Goal: Check status: Verify the current state of an ongoing process or item

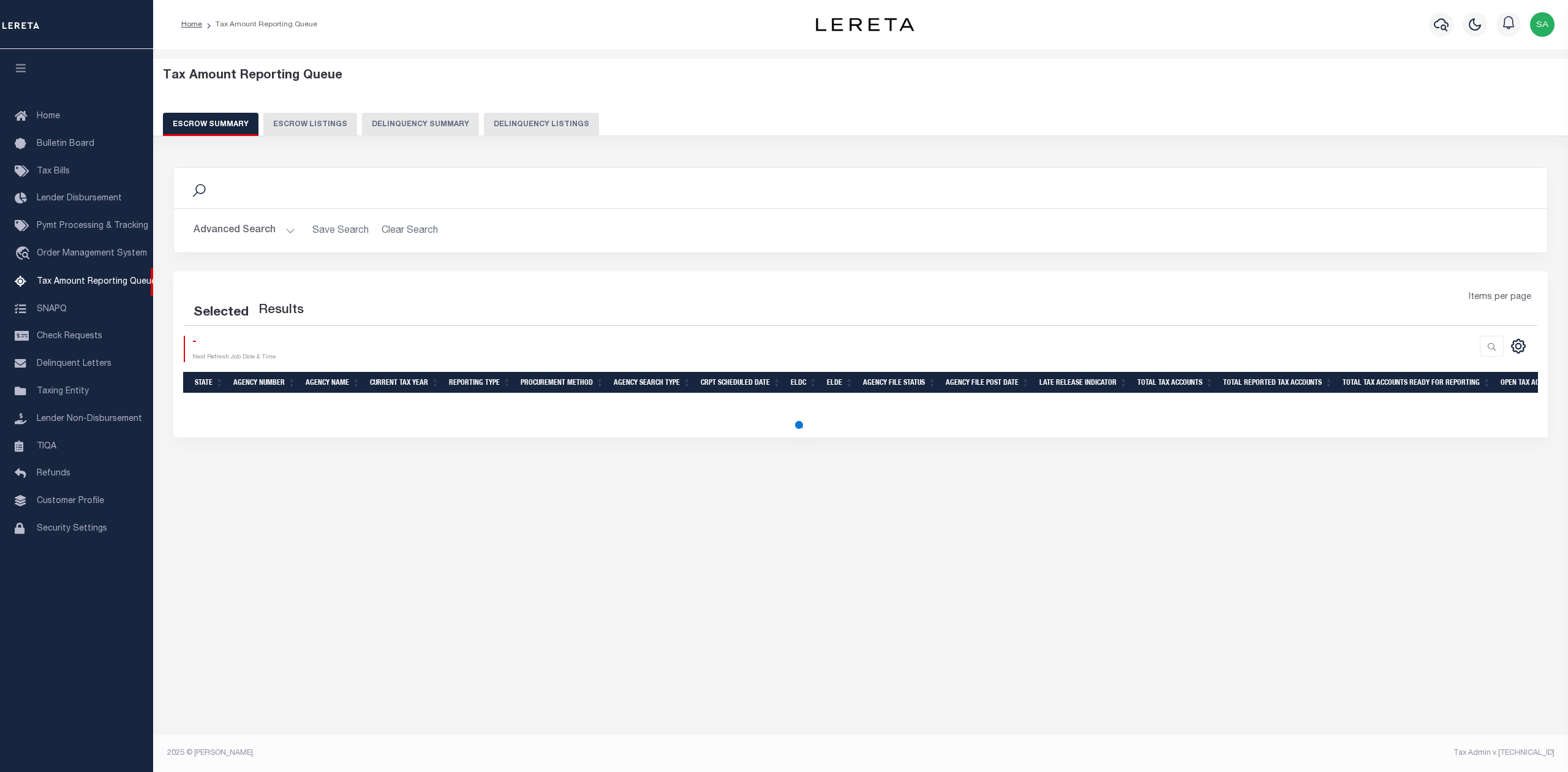
select select "100"
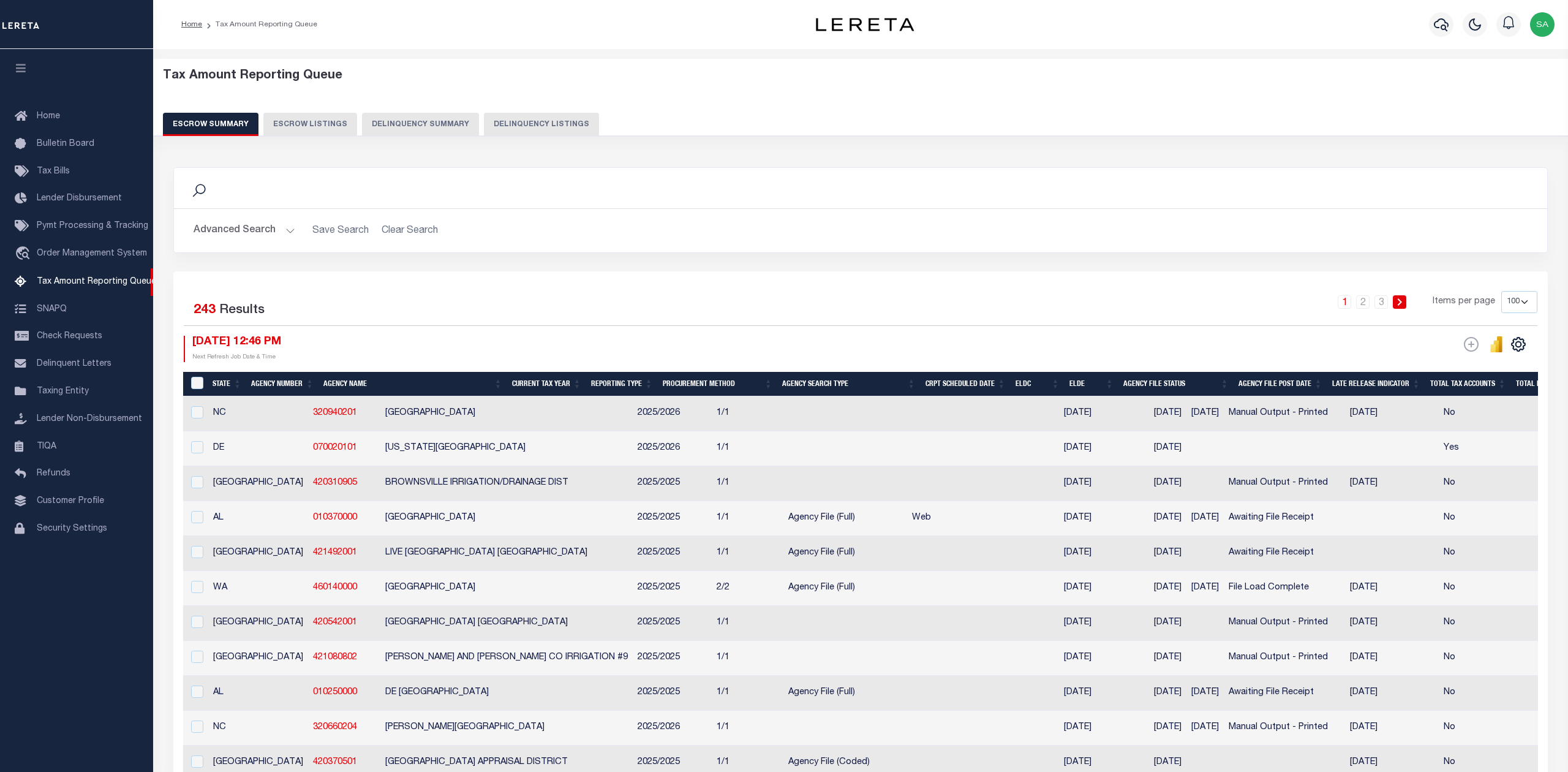
click at [274, 233] on button "Advanced Search" at bounding box center [244, 230] width 102 height 24
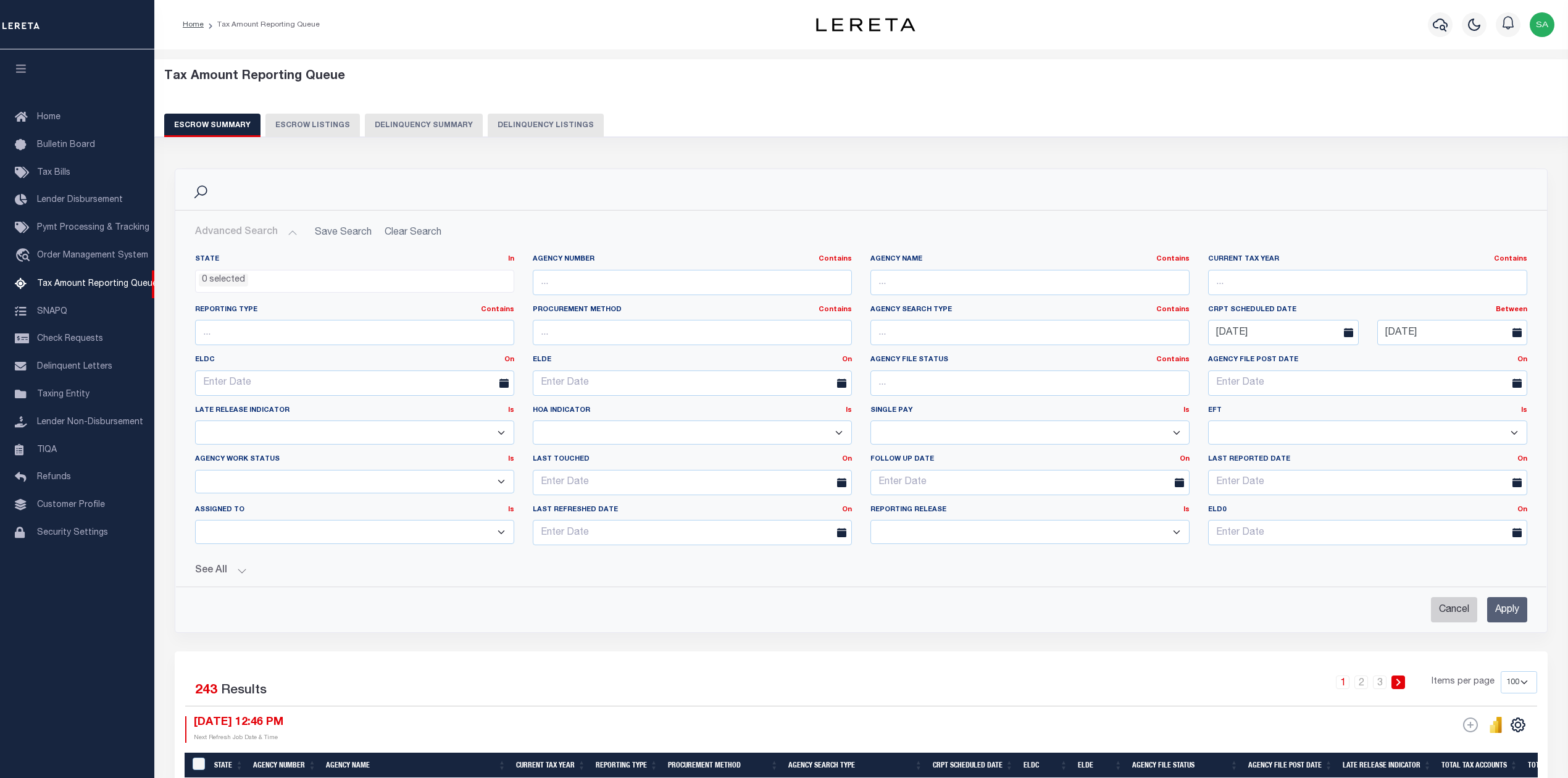
click at [1456, 611] on input "Cancel" at bounding box center [1455, 609] width 46 height 25
checkbox input "true"
select select
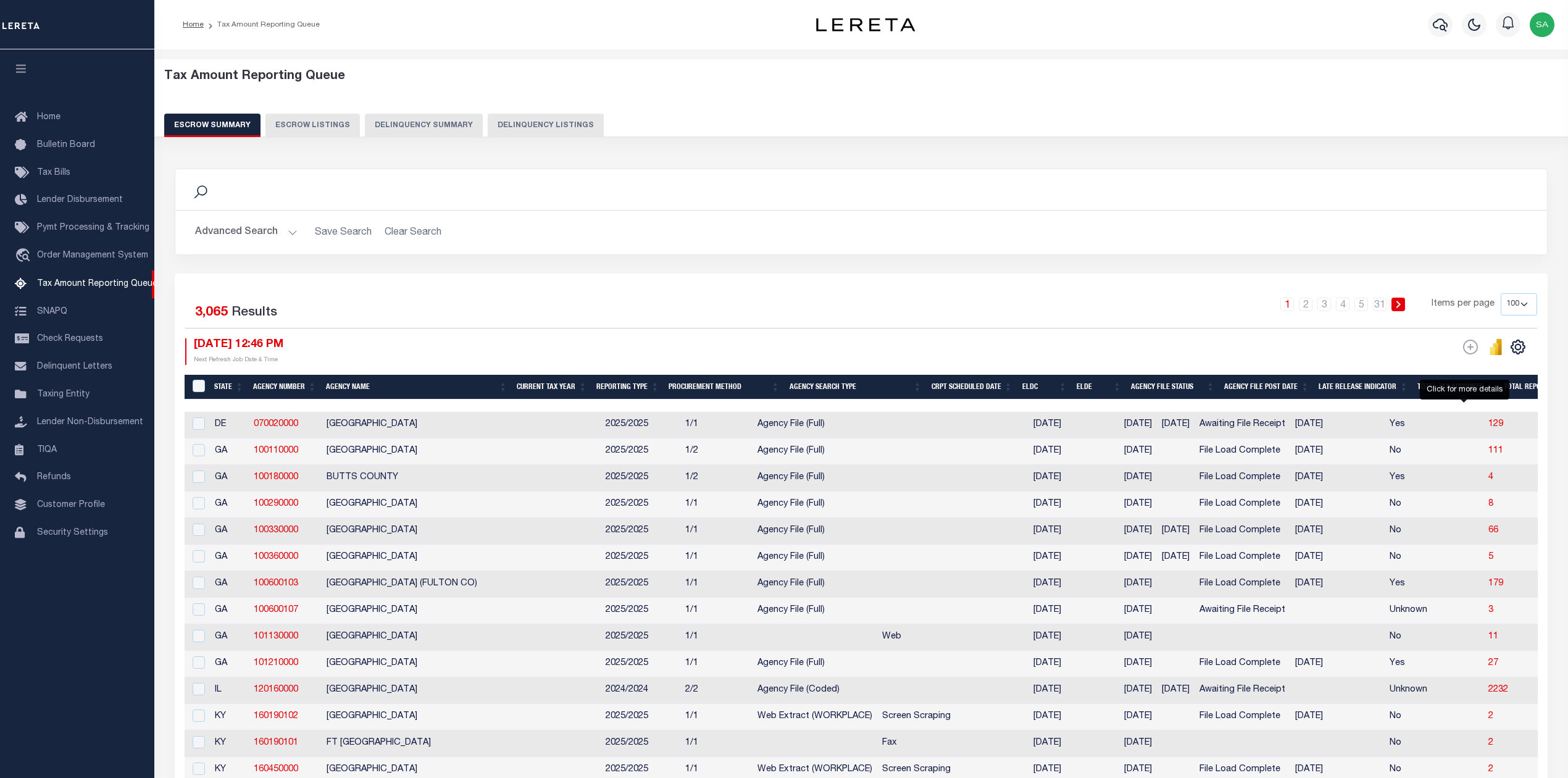
click at [252, 233] on button "Advanced Search" at bounding box center [246, 232] width 102 height 24
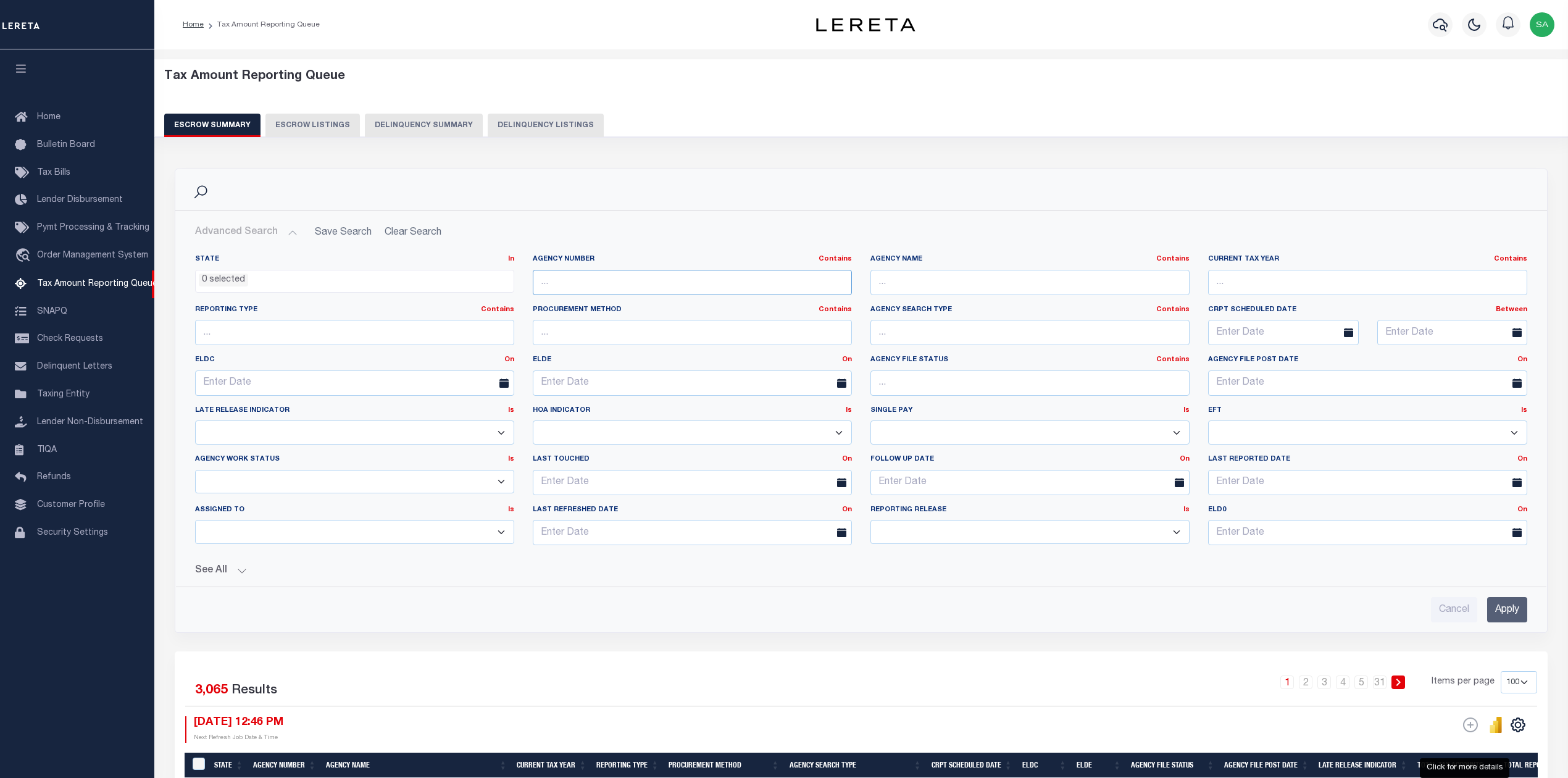
click at [725, 272] on input "text" at bounding box center [692, 282] width 319 height 25
paste input "421120000"
type input "421120000"
click at [1509, 613] on input "Apply" at bounding box center [1507, 609] width 40 height 25
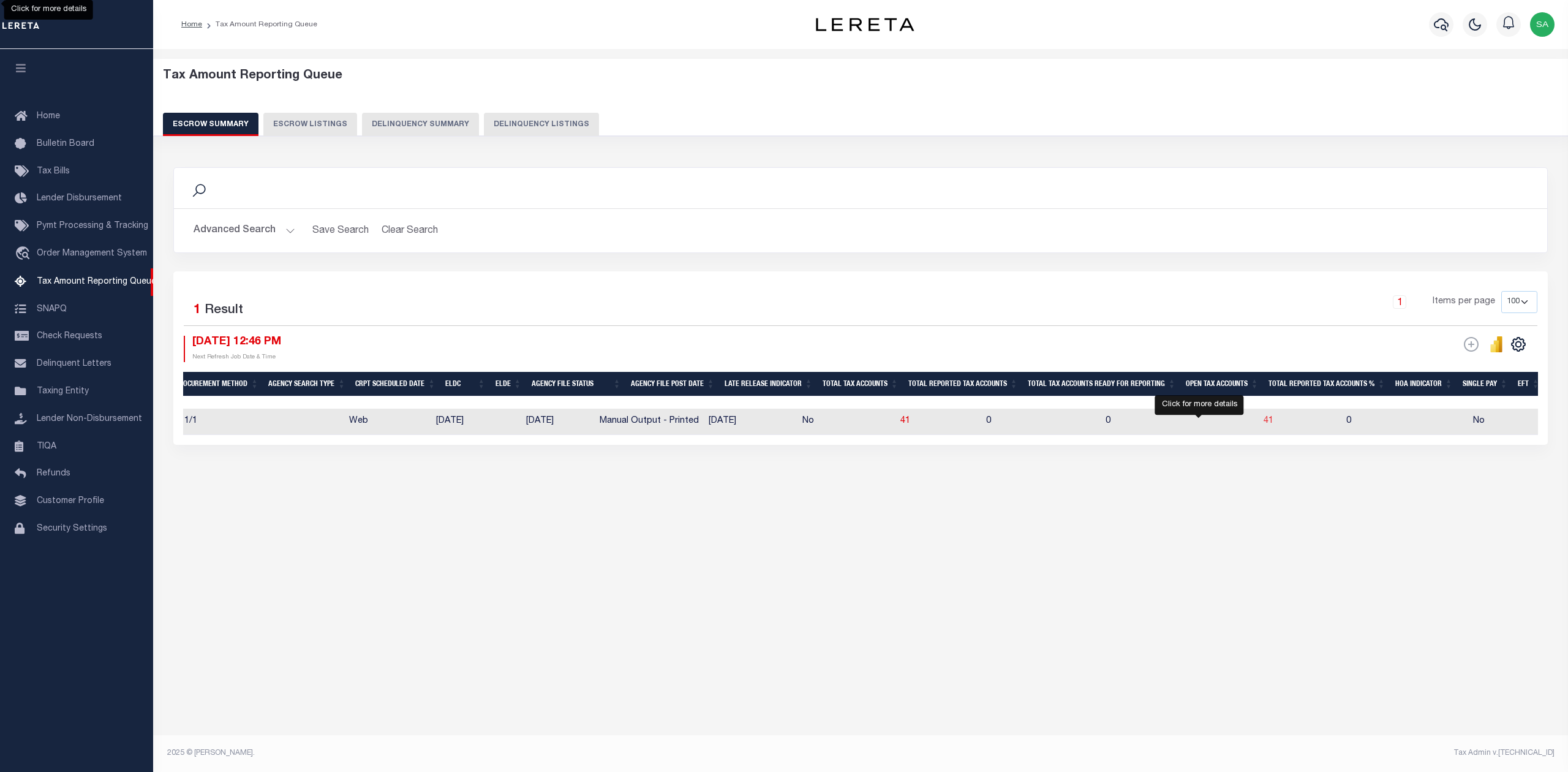
click at [1264, 424] on span "41" at bounding box center [1268, 421] width 10 height 8
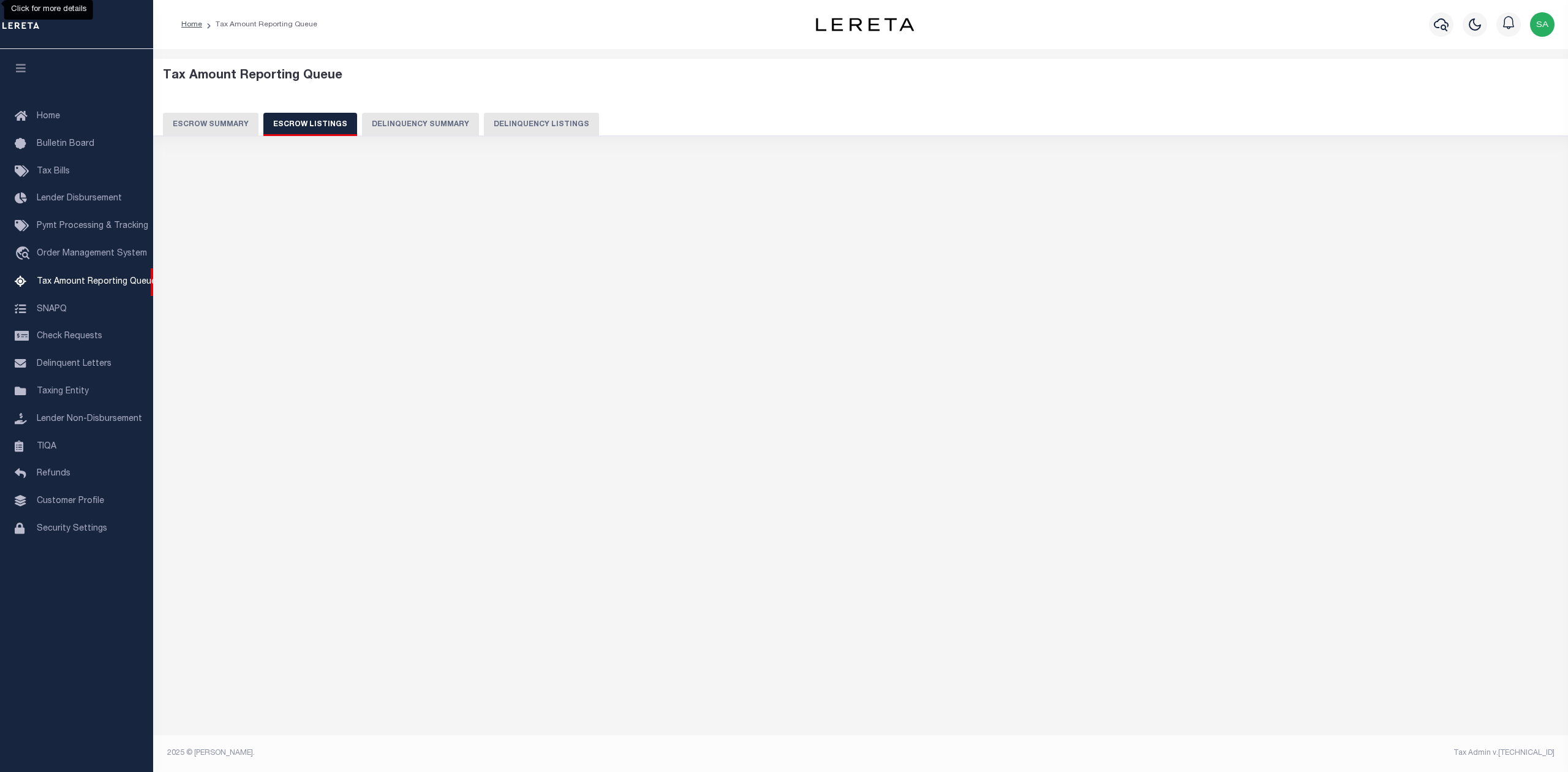
select select "100"
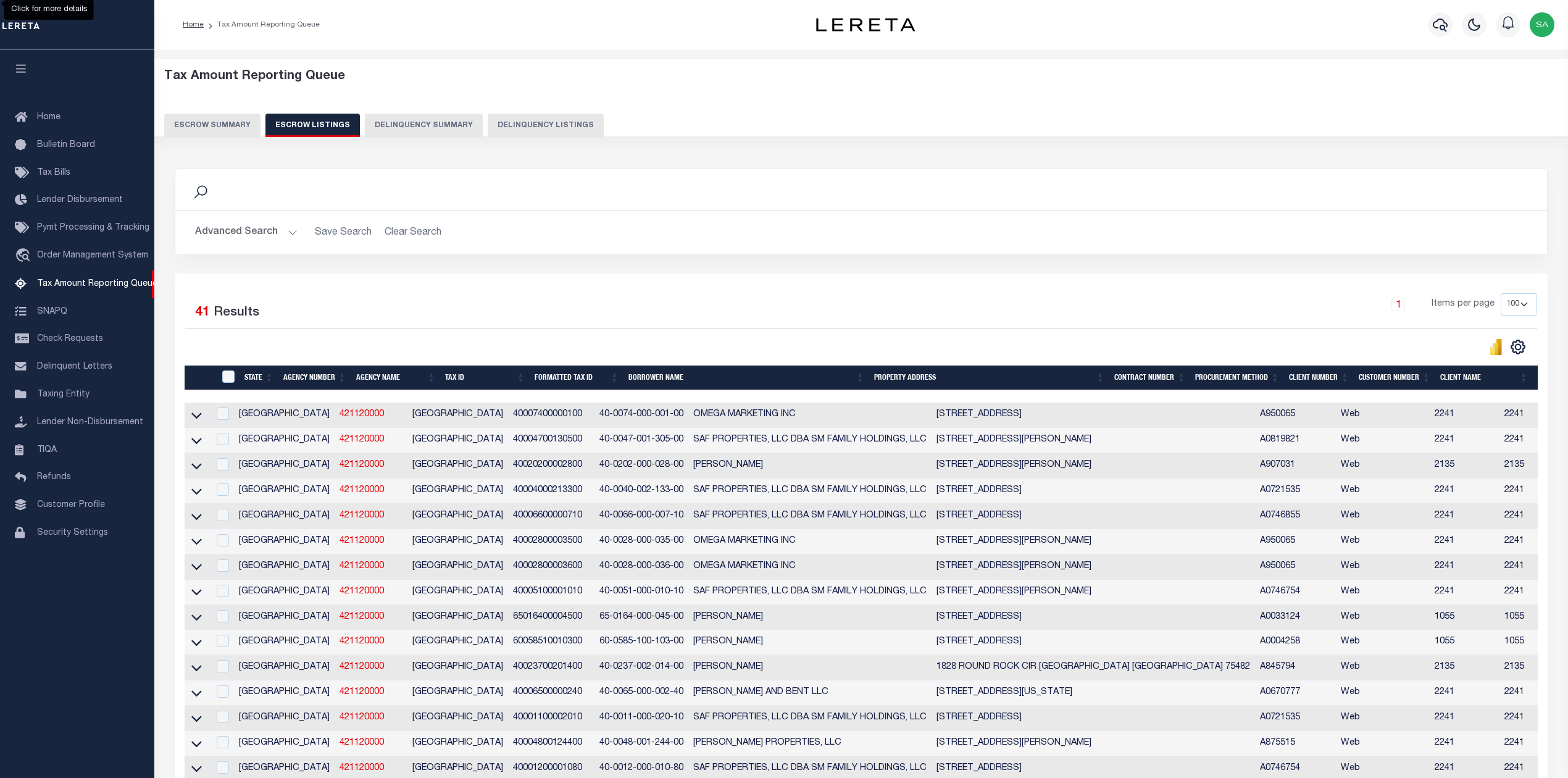
click at [226, 127] on button "Escrow Summary" at bounding box center [213, 125] width 97 height 23
